Goal: Find specific page/section

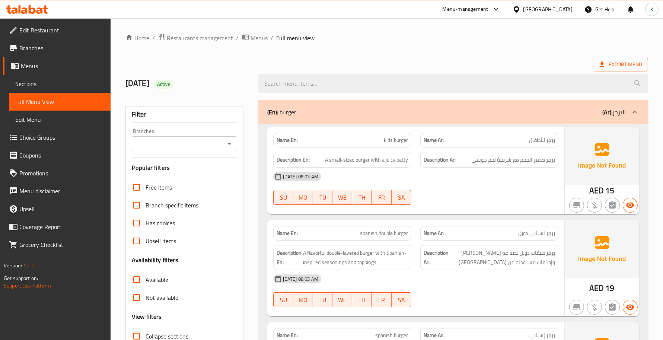
click at [41, 8] on icon at bounding box center [39, 10] width 6 height 6
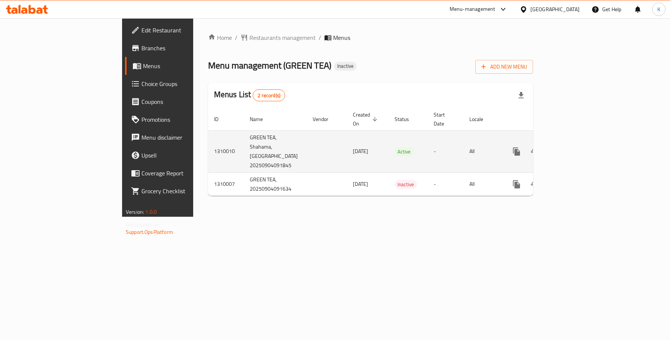
click at [574, 147] on icon "enhanced table" at bounding box center [570, 151] width 9 height 9
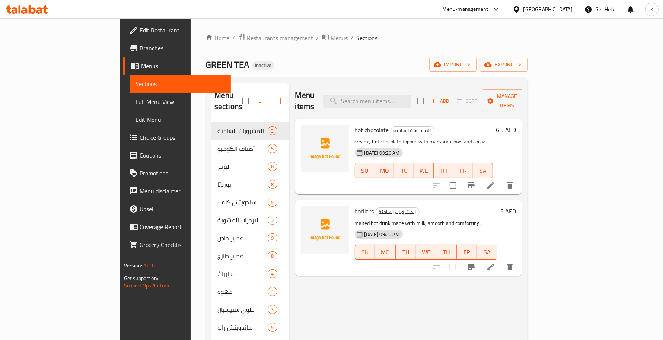
click at [140, 48] on span "Branches" at bounding box center [182, 48] width 85 height 9
